Goal: Transaction & Acquisition: Book appointment/travel/reservation

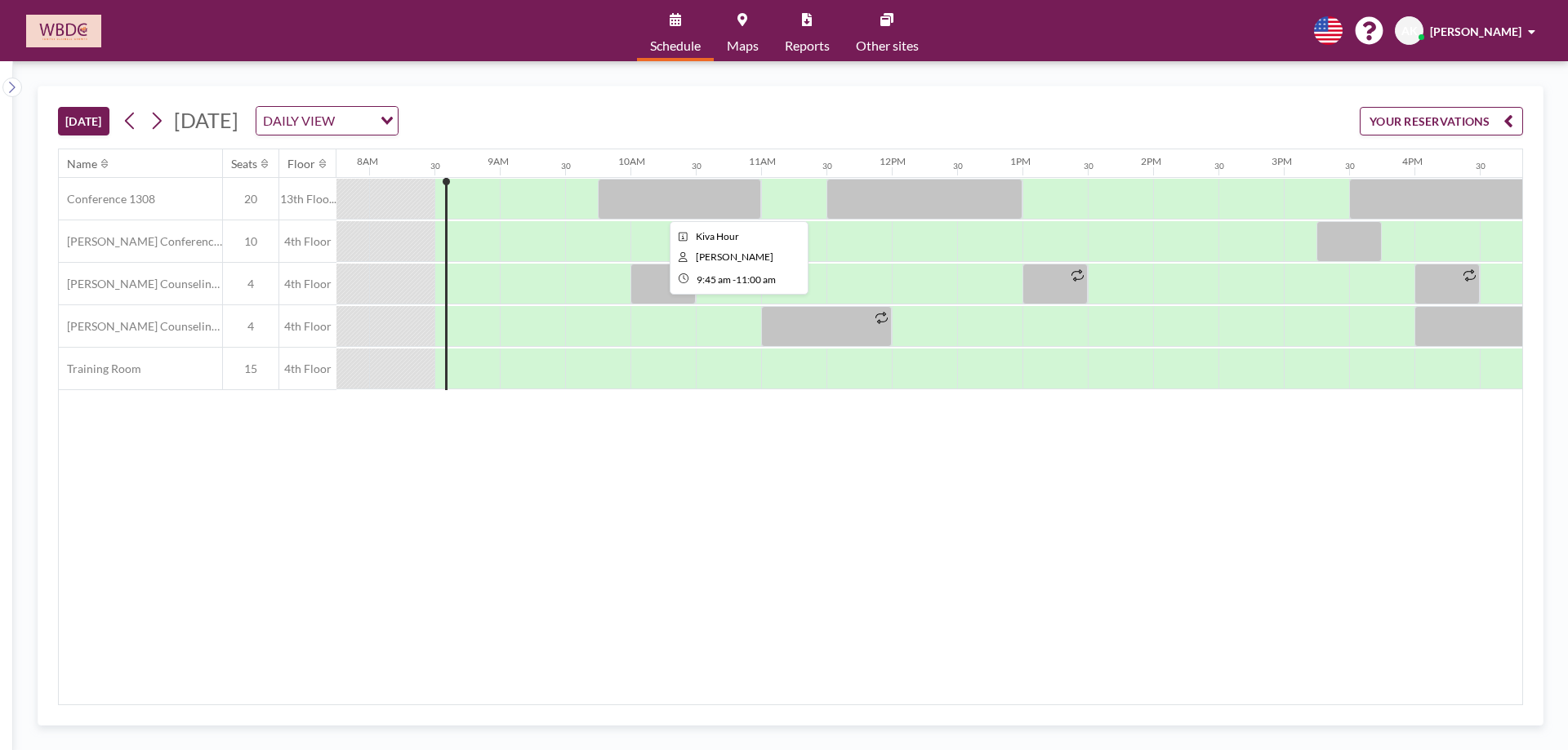
scroll to position [0, 1045]
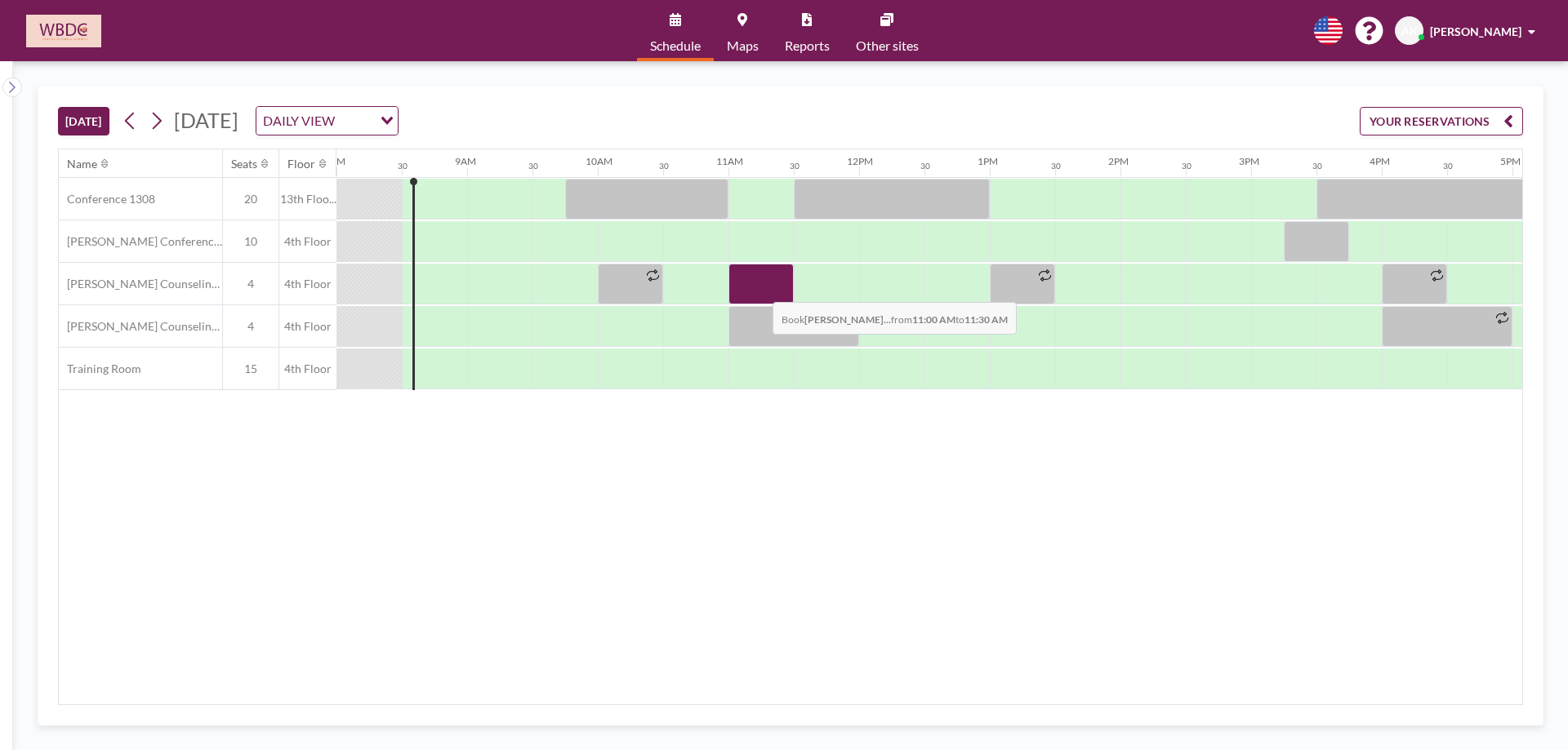
click at [760, 290] on div at bounding box center [760, 283] width 65 height 41
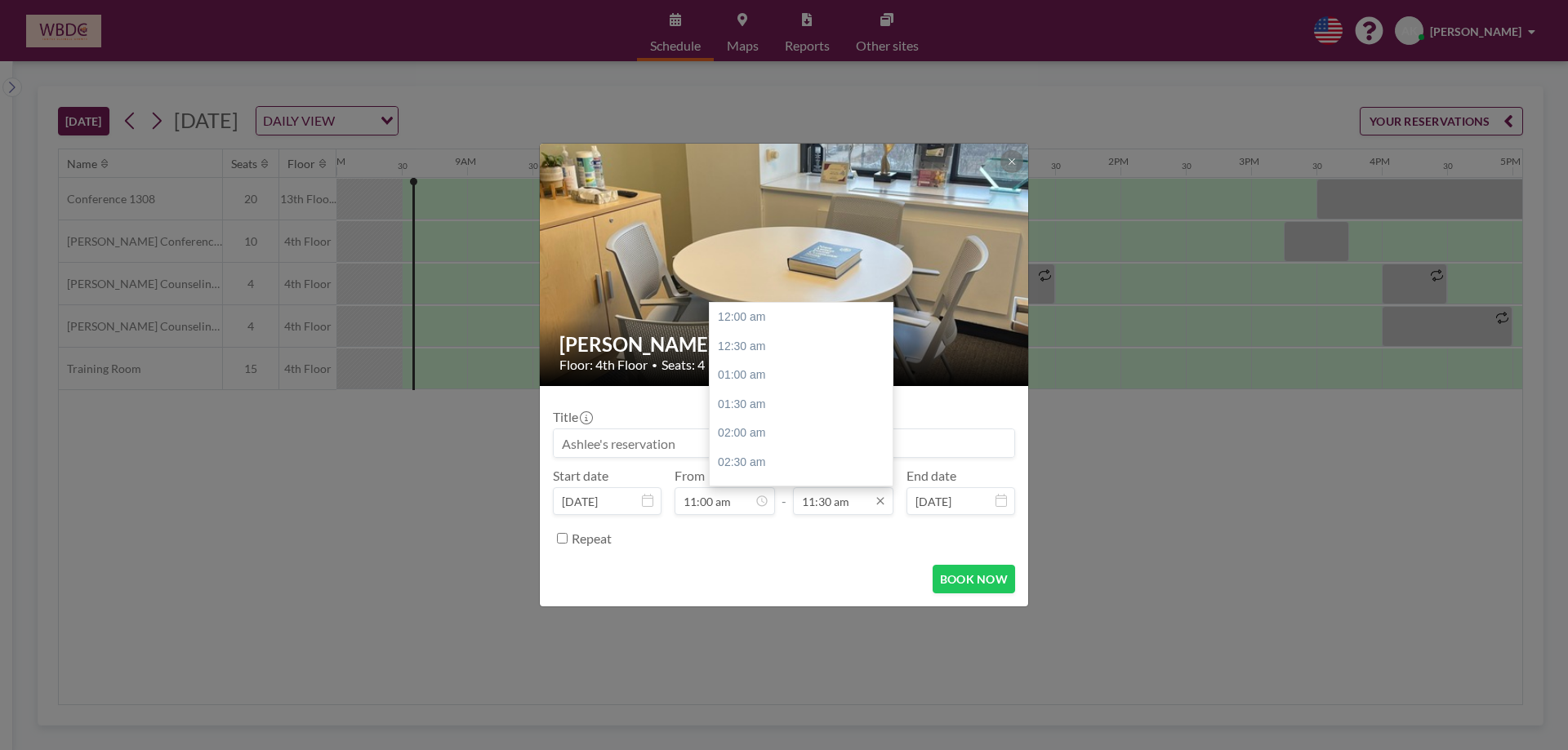
scroll to position [668, 0]
click at [826, 346] on div "12:00 pm" at bounding box center [805, 345] width 191 height 29
type input "12:00 pm"
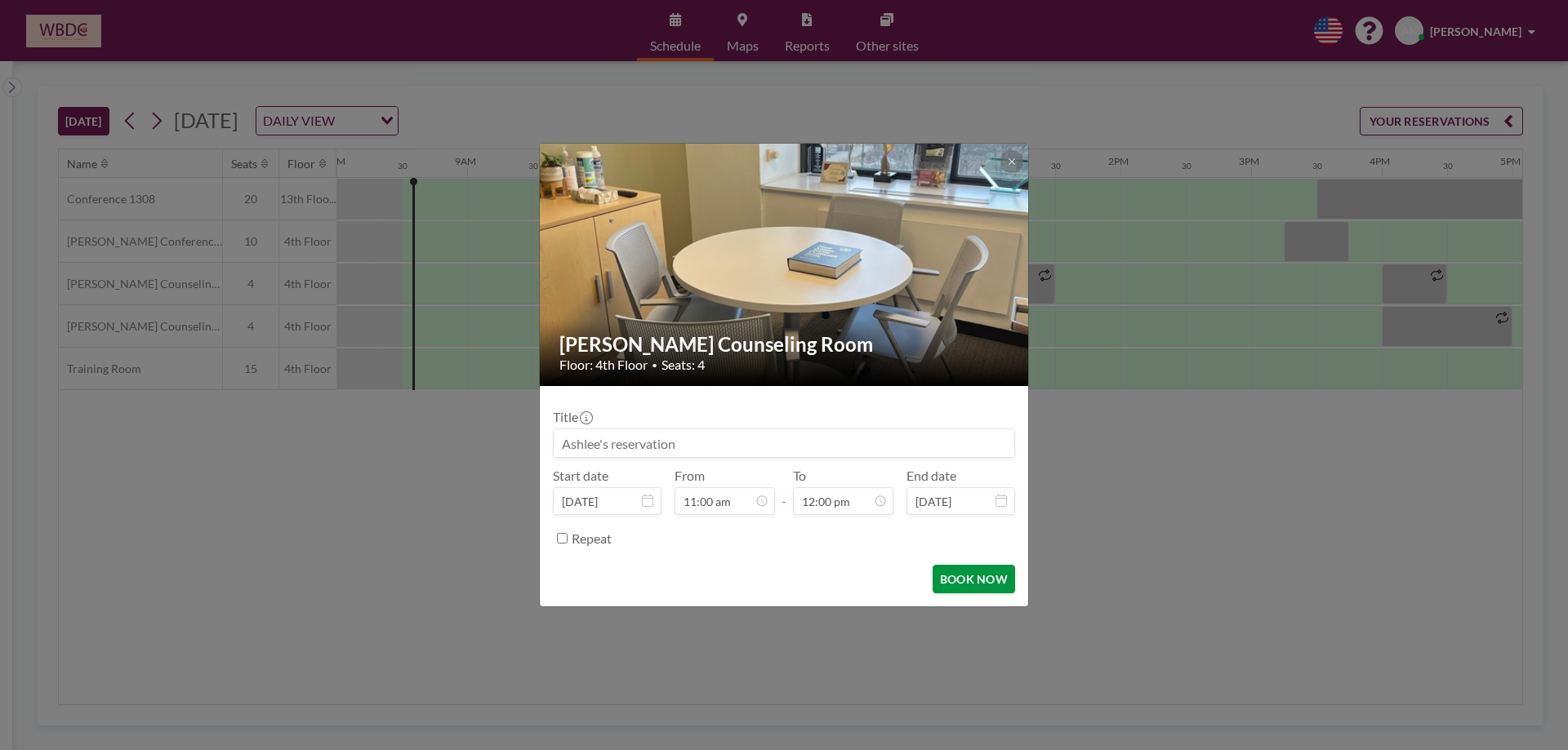
click at [983, 584] on button "BOOK NOW" at bounding box center [974, 579] width 83 height 29
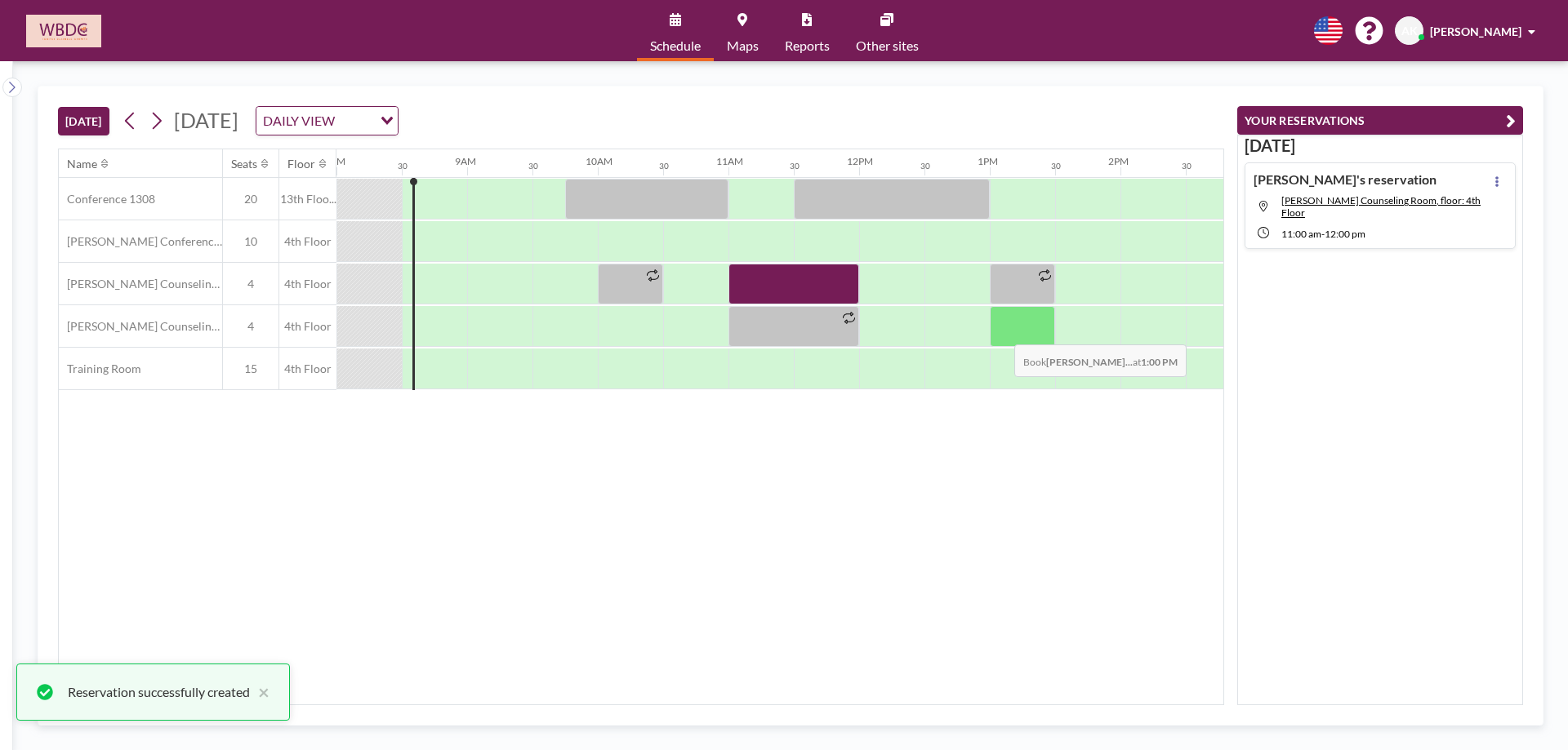
click at [1001, 331] on div at bounding box center [1022, 326] width 65 height 41
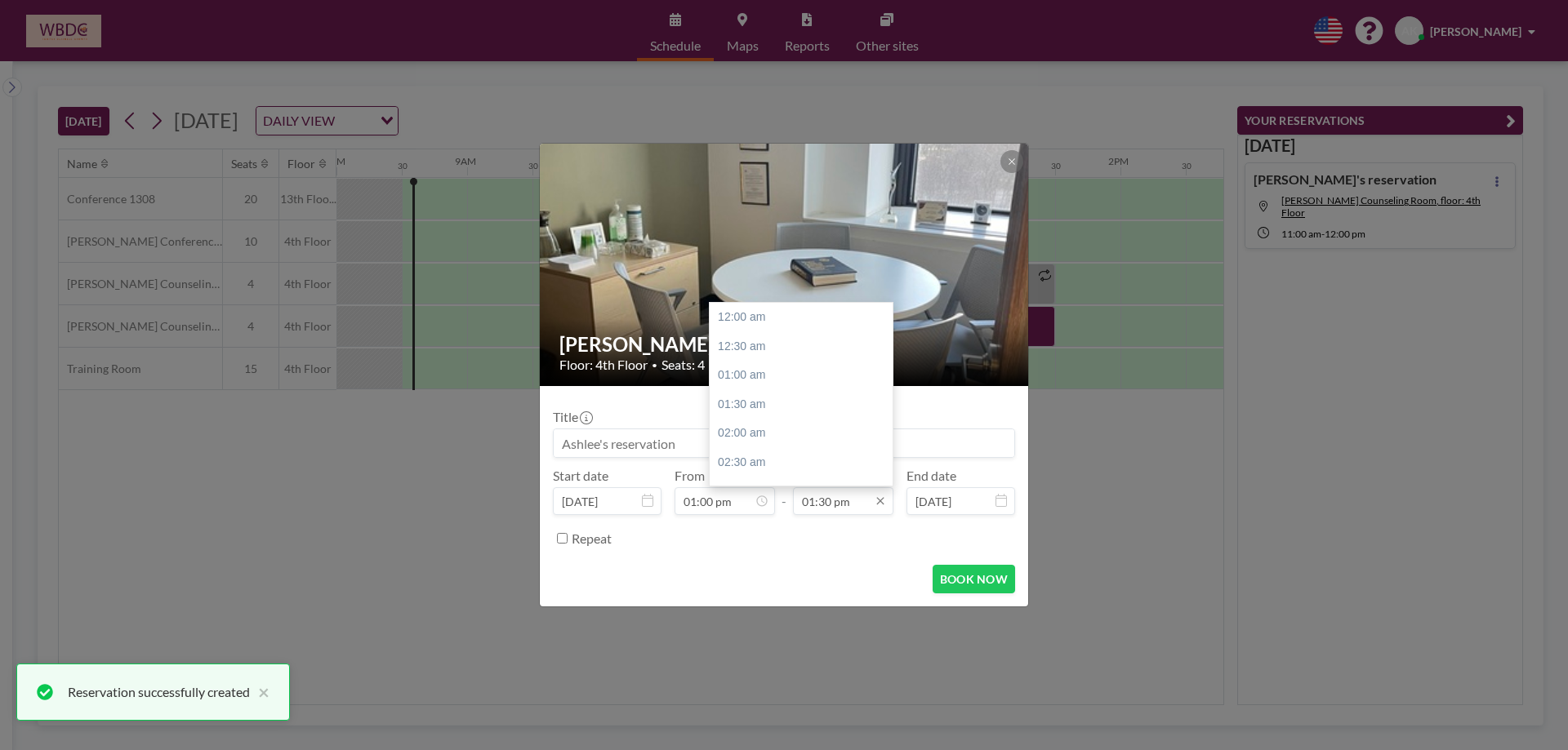
scroll to position [784, 0]
drag, startPoint x: 822, startPoint y: 350, endPoint x: 856, endPoint y: 395, distance: 56.4
click at [823, 350] on div "02:00 pm" at bounding box center [805, 346] width 191 height 29
type input "02:00 pm"
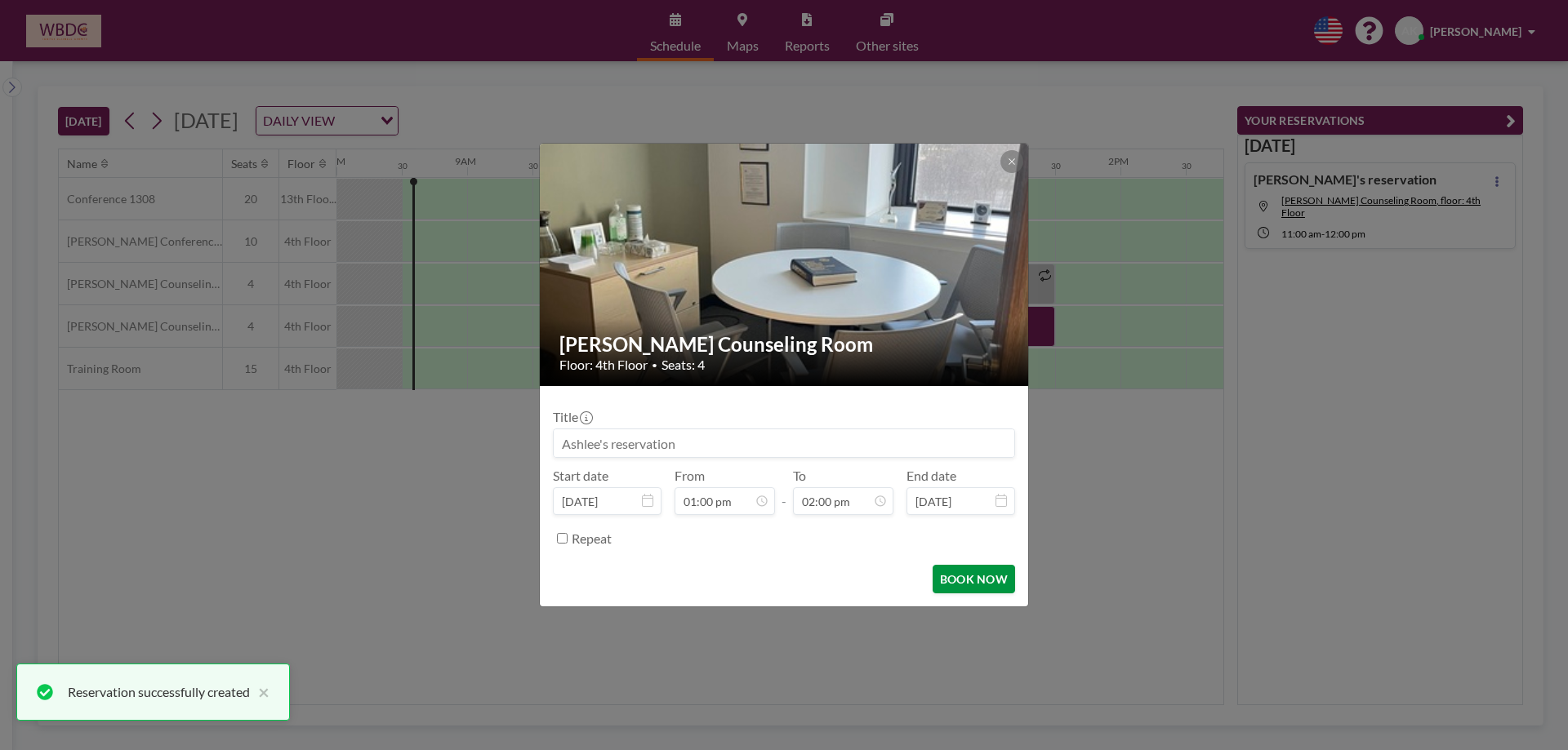
click at [978, 577] on button "BOOK NOW" at bounding box center [974, 579] width 83 height 29
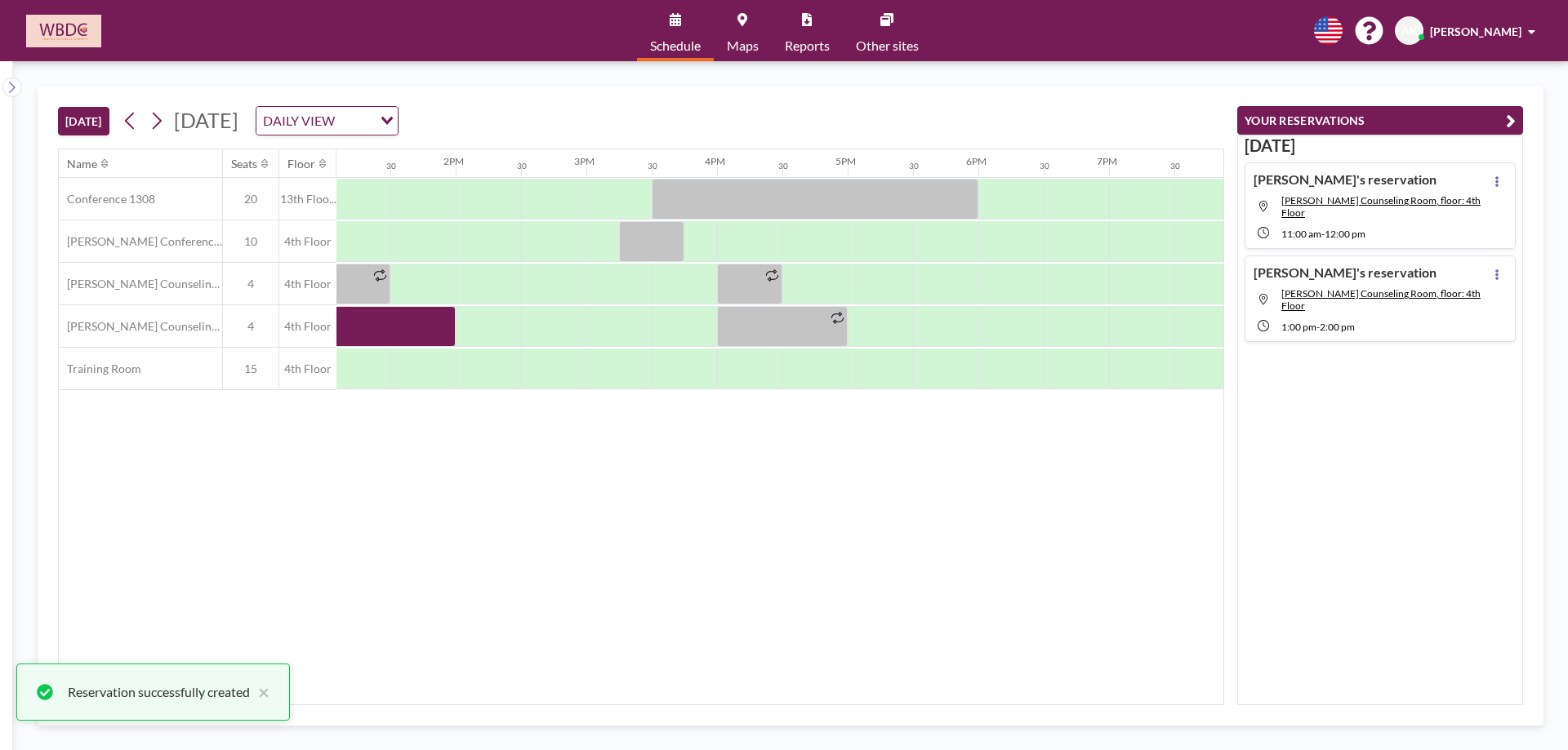
scroll to position [0, 1734]
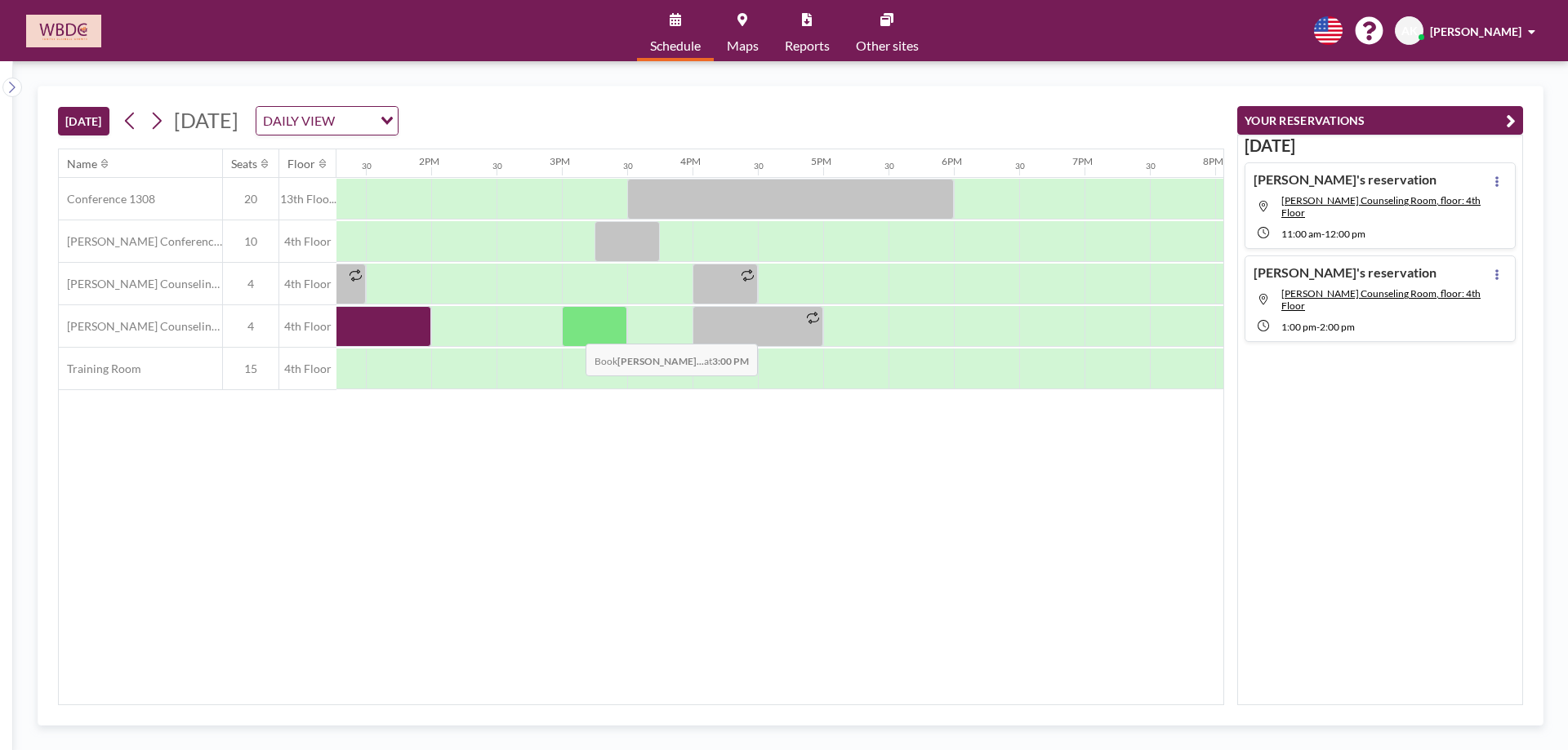
click at [572, 331] on div at bounding box center [594, 326] width 65 height 41
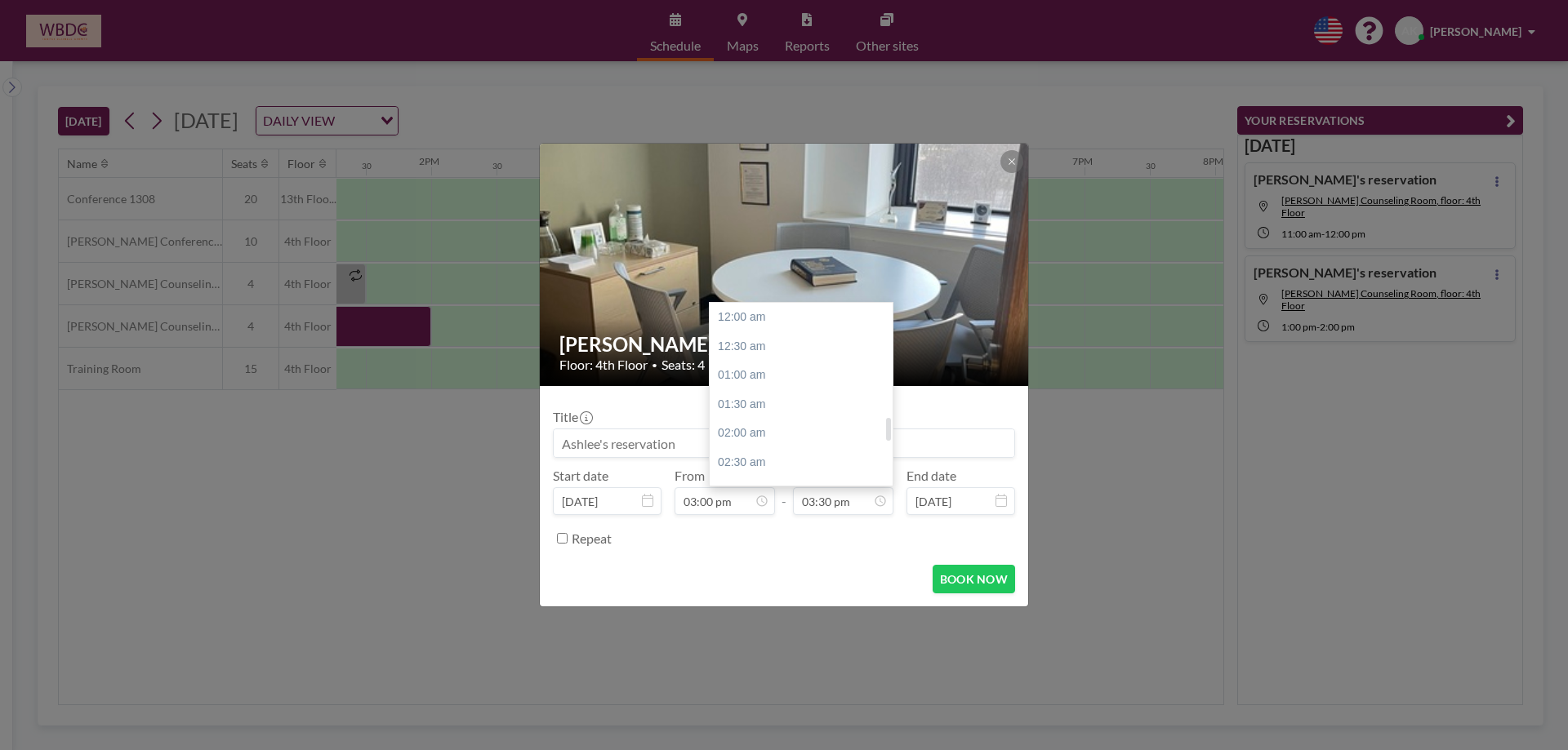
scroll to position [900, 0]
click at [783, 332] on div "04:00 pm" at bounding box center [805, 346] width 191 height 29
type input "04:00 pm"
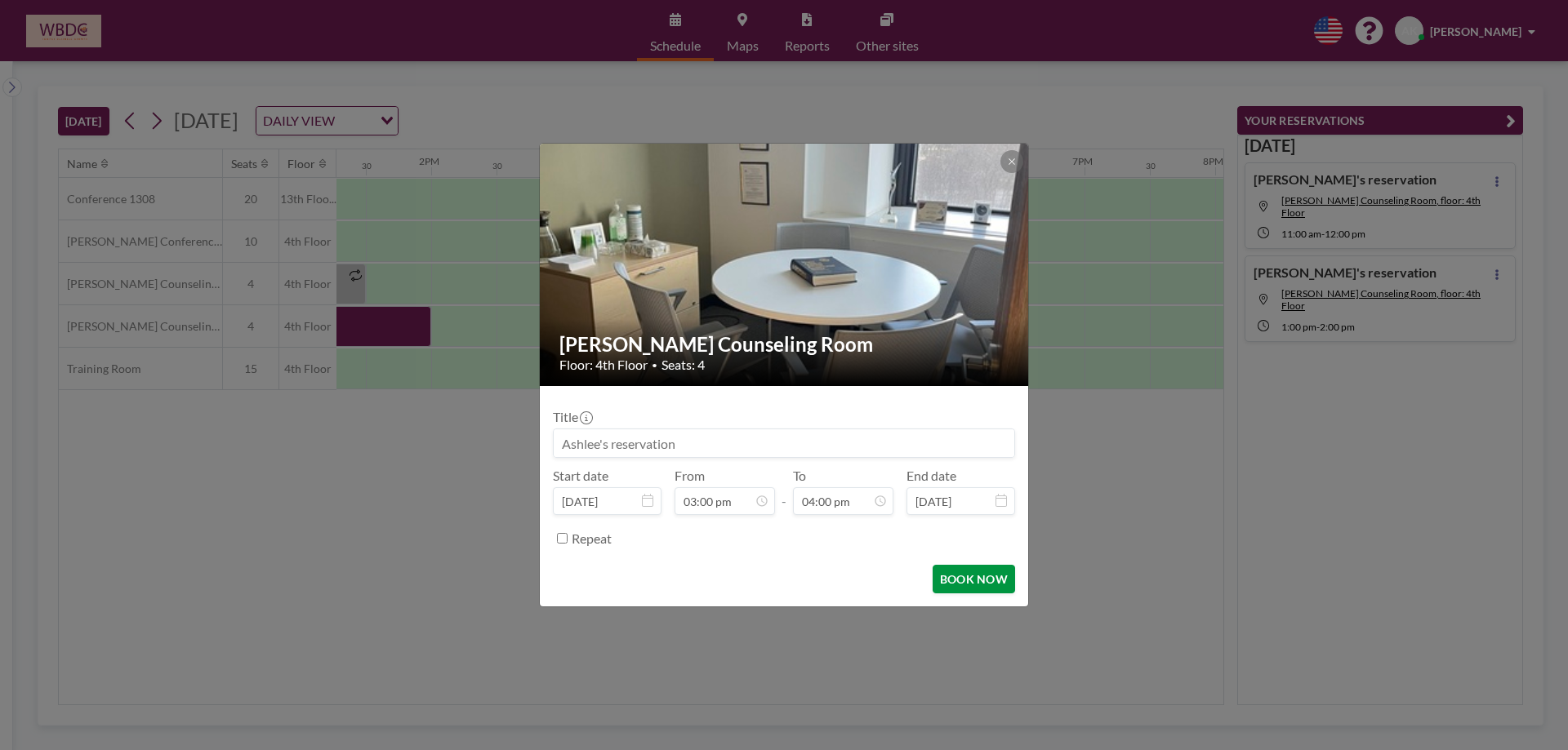
click at [954, 592] on button "BOOK NOW" at bounding box center [974, 579] width 83 height 29
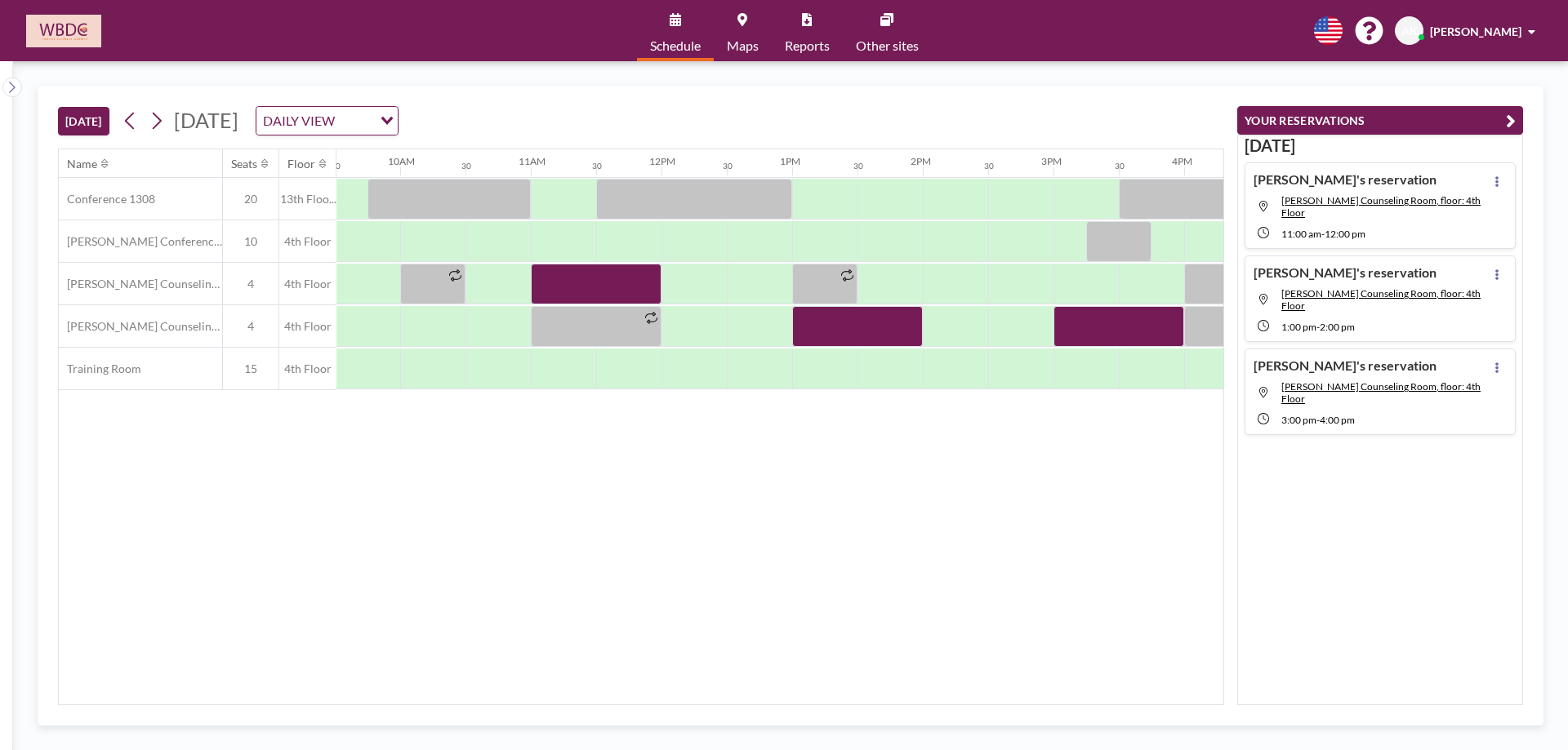
scroll to position [0, 1238]
